Goal: Information Seeking & Learning: Learn about a topic

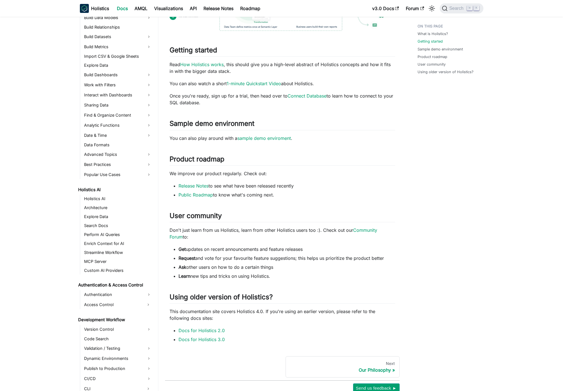
scroll to position [345, 0]
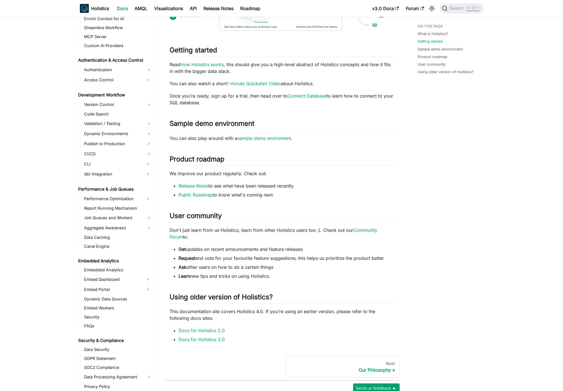
click at [123, 284] on ul "Embedded Analytics Embed Dashboard Embed Portal Dynamic Data Sources Embed Work…" at bounding box center [116, 298] width 73 height 64
click at [122, 292] on link "Embed Portal" at bounding box center [112, 289] width 61 height 9
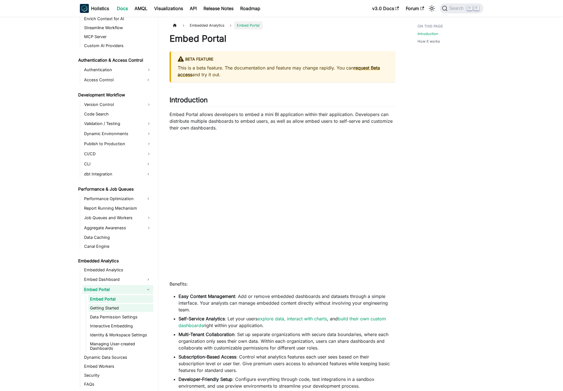
click at [118, 306] on link "Getting Started" at bounding box center [120, 308] width 65 height 8
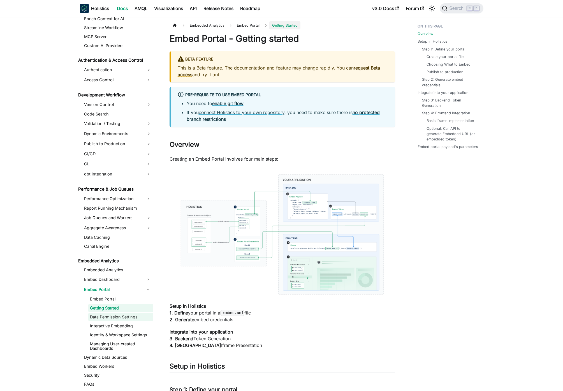
click at [132, 319] on link "Data Permission Settings" at bounding box center [120, 317] width 65 height 8
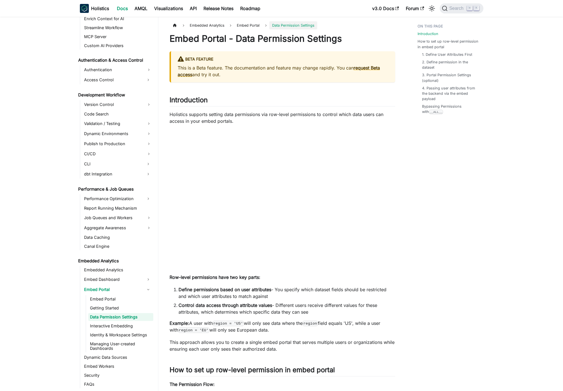
scroll to position [350, 0]
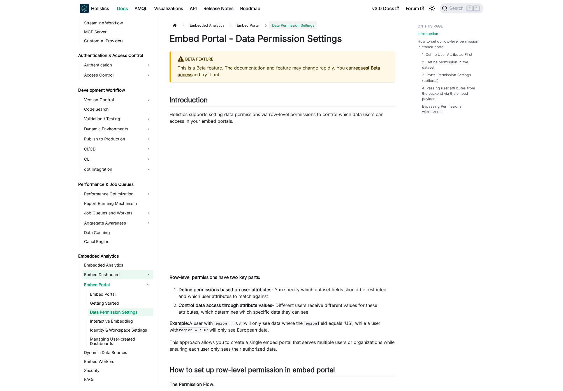
click at [122, 276] on link "Embed Dashboard" at bounding box center [112, 274] width 61 height 9
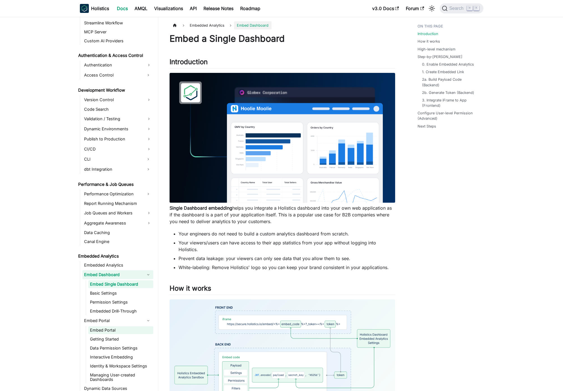
click at [117, 327] on link "Embed Portal" at bounding box center [120, 330] width 65 height 8
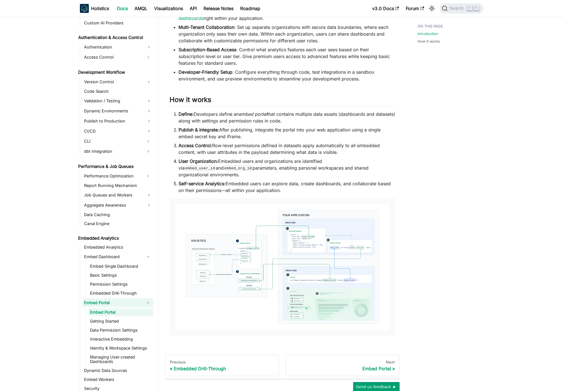
scroll to position [335, 0]
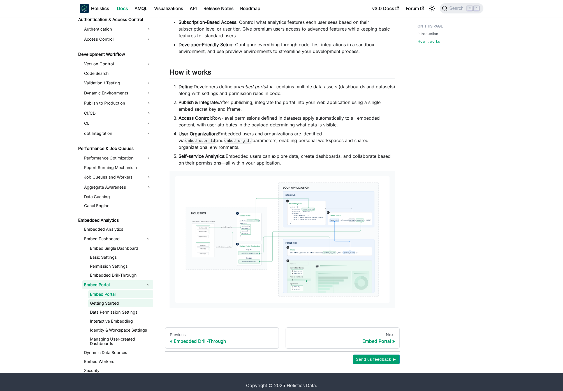
click at [130, 299] on link "Getting Started" at bounding box center [120, 303] width 65 height 8
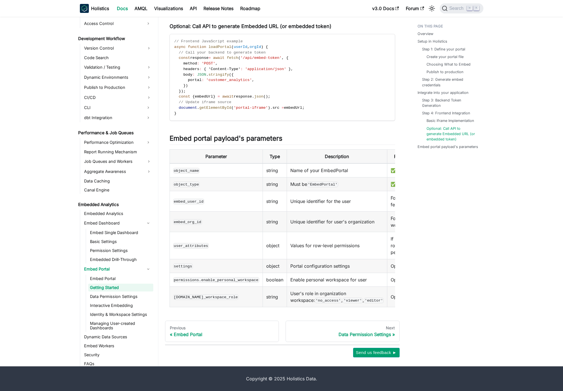
scroll to position [935, 0]
click at [125, 297] on link "Data Permission Settings" at bounding box center [120, 297] width 65 height 8
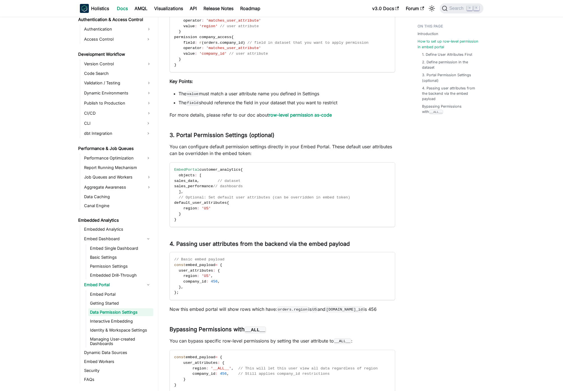
scroll to position [623, 0]
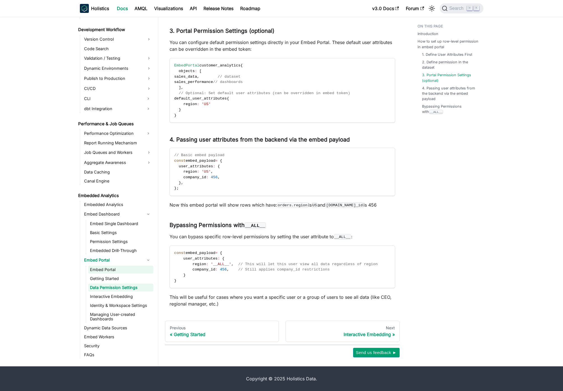
click at [137, 297] on link "Interactive Embedding" at bounding box center [120, 297] width 65 height 8
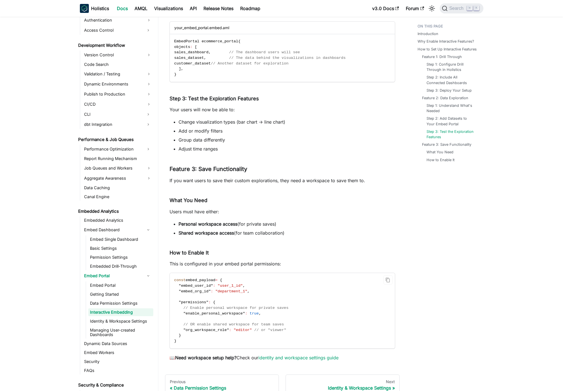
scroll to position [1036, 0]
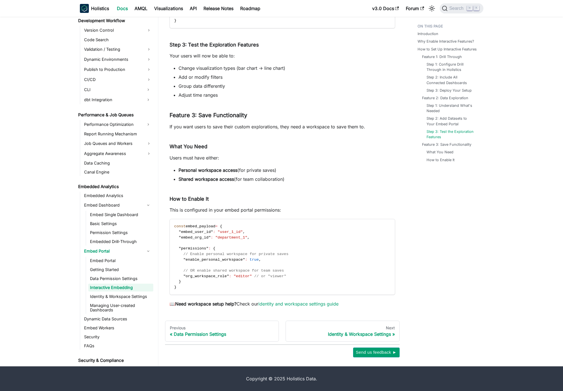
drag, startPoint x: 124, startPoint y: 297, endPoint x: 155, endPoint y: 287, distance: 33.4
click at [124, 297] on link "Identity & Workspace Settings" at bounding box center [120, 297] width 65 height 8
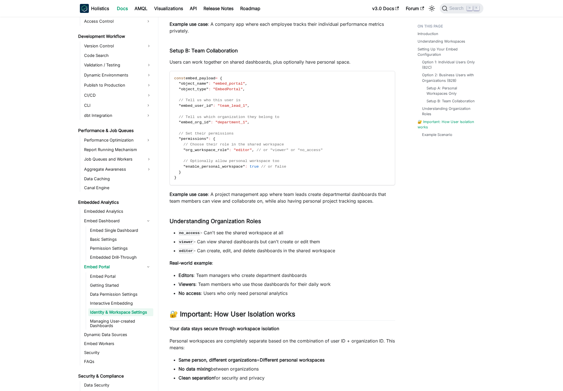
scroll to position [1038, 0]
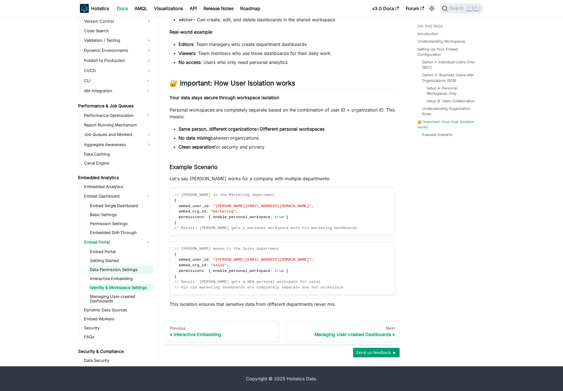
click at [130, 295] on link "Managing User-created Dashboards" at bounding box center [120, 299] width 65 height 12
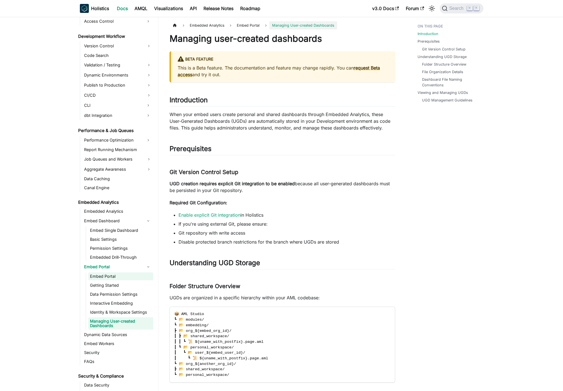
scroll to position [417, 0]
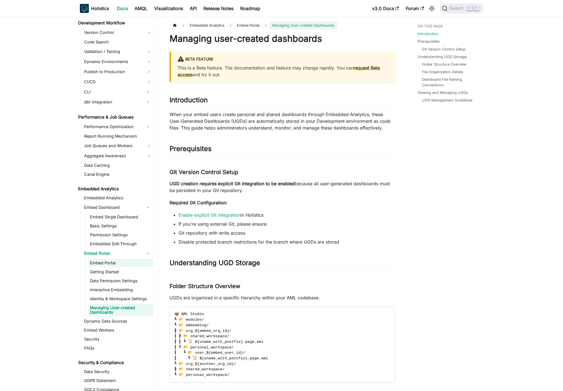
click at [122, 260] on link "Embed Portal" at bounding box center [120, 263] width 65 height 8
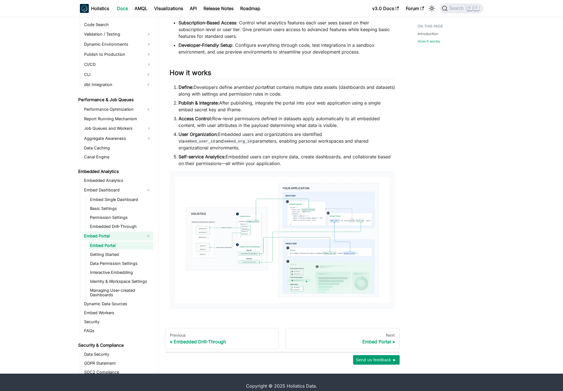
scroll to position [335, 0]
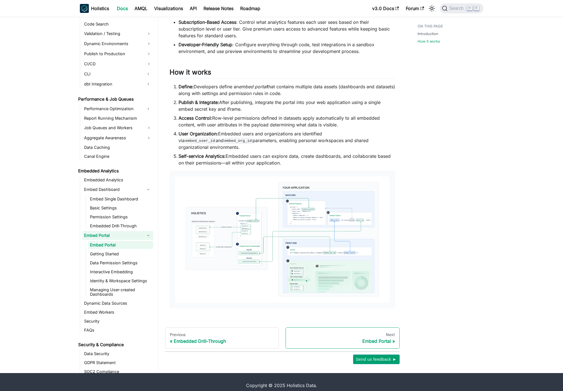
click at [395, 327] on link "Next Embed Portal" at bounding box center [343, 337] width 114 height 21
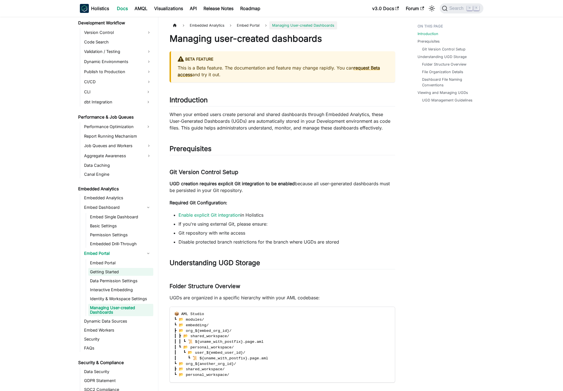
click at [134, 274] on link "Getting Started" at bounding box center [120, 272] width 65 height 8
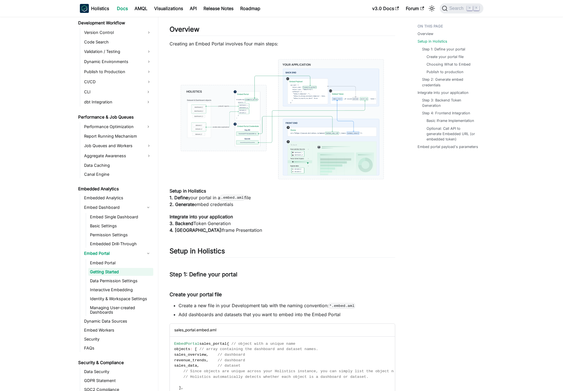
scroll to position [195, 0]
